Goal: Information Seeking & Learning: Learn about a topic

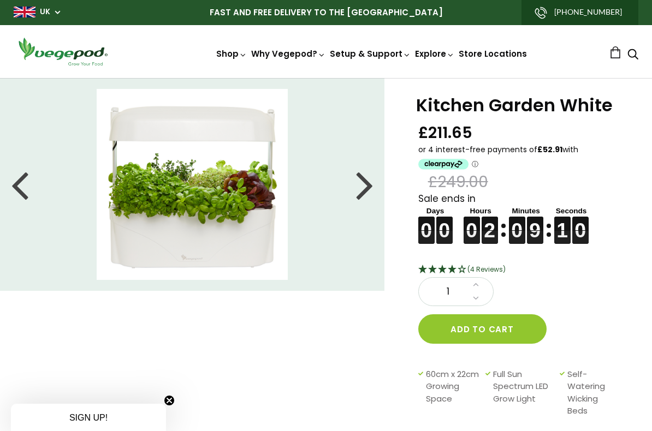
click at [358, 191] on div at bounding box center [364, 184] width 17 height 49
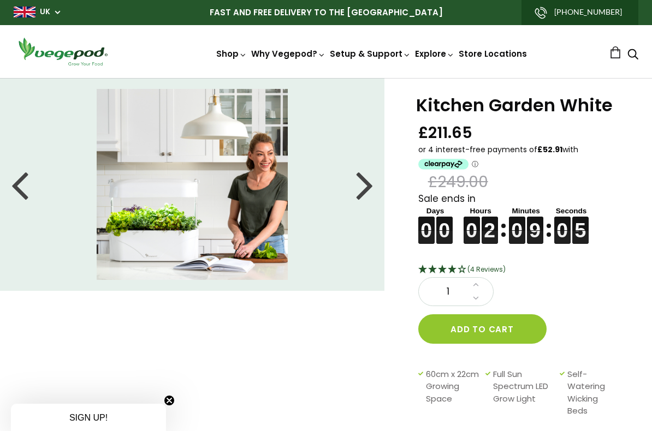
click at [367, 199] on div at bounding box center [364, 184] width 17 height 49
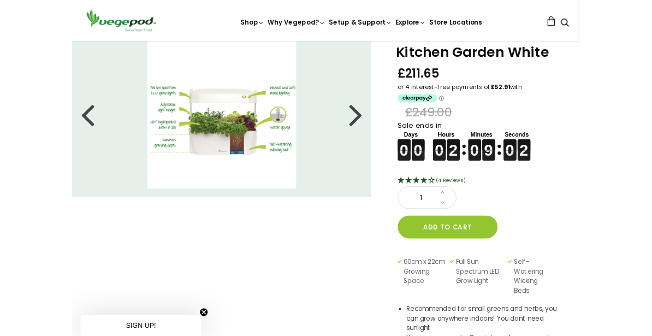
scroll to position [37, 0]
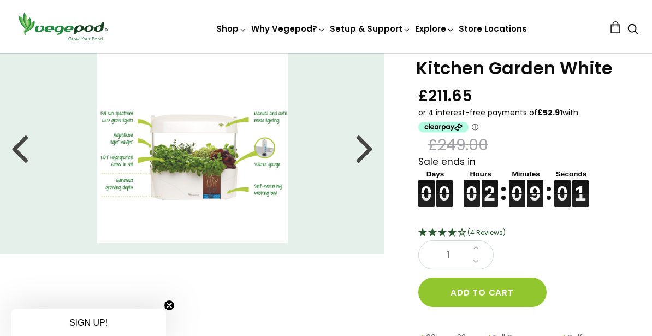
click at [215, 173] on img at bounding box center [192, 147] width 191 height 191
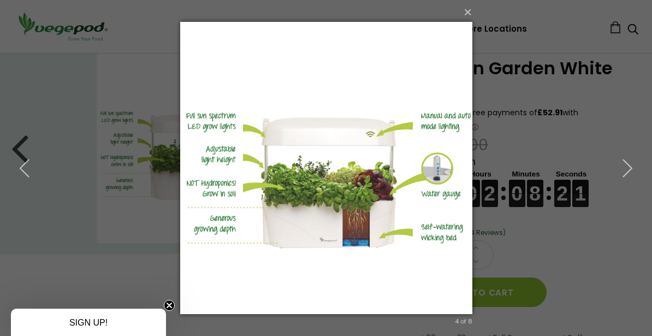
click at [624, 174] on icon "button" at bounding box center [628, 168] width 20 height 20
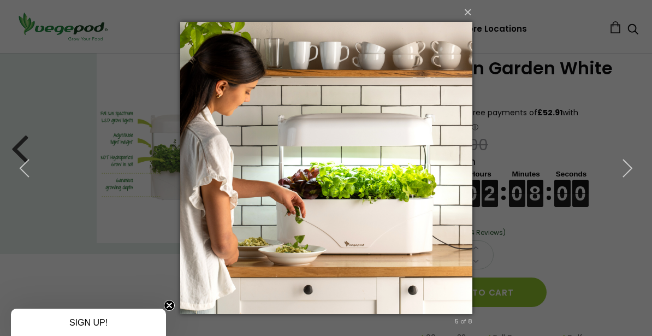
click at [29, 170] on icon "button" at bounding box center [25, 168] width 20 height 20
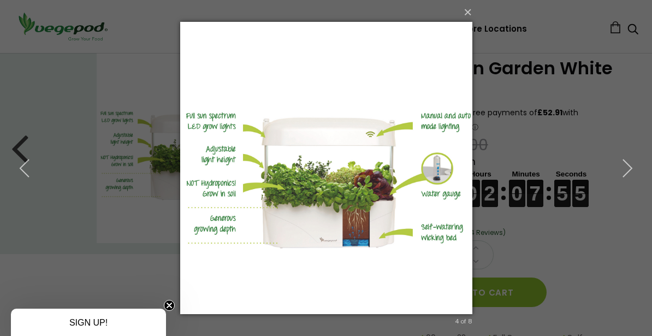
click at [621, 173] on icon "button" at bounding box center [628, 168] width 20 height 20
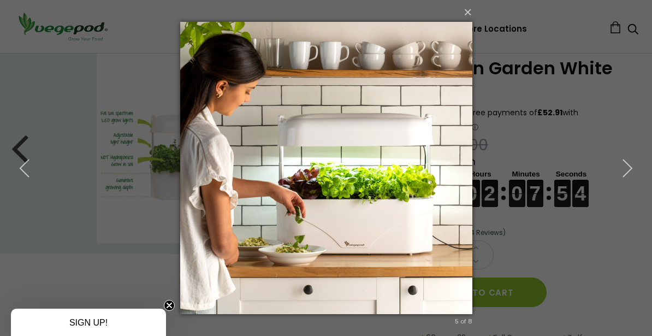
click at [622, 177] on icon "button" at bounding box center [628, 168] width 20 height 20
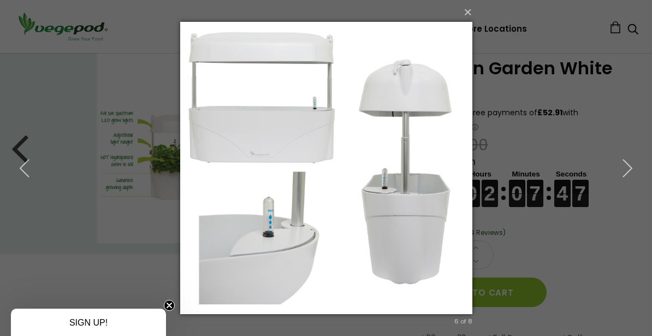
click at [627, 174] on icon "button" at bounding box center [628, 168] width 20 height 20
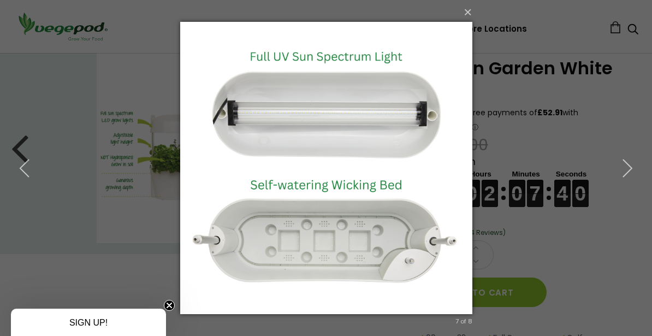
click at [622, 170] on icon "button" at bounding box center [628, 168] width 20 height 20
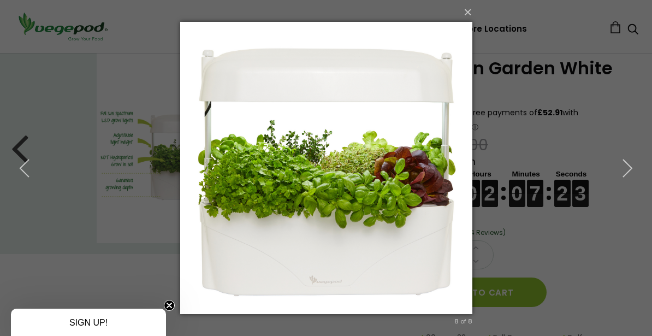
click at [615, 179] on button "button" at bounding box center [627, 168] width 49 height 60
